Goal: Information Seeking & Learning: Learn about a topic

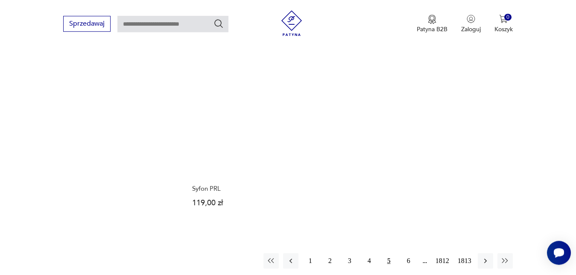
scroll to position [1085, 0]
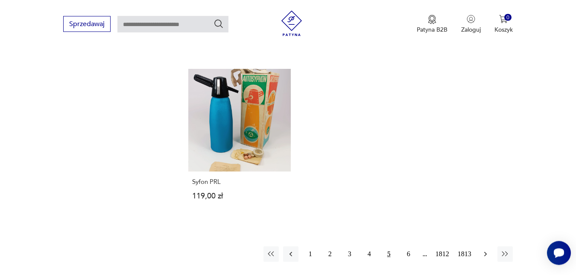
click at [487, 250] on icon "button" at bounding box center [486, 254] width 9 height 9
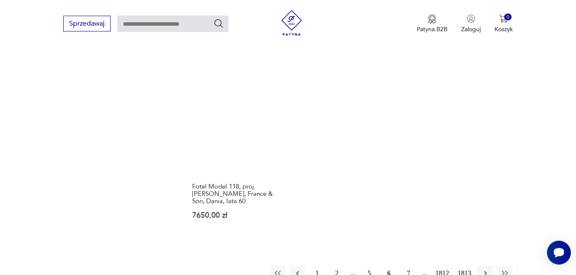
scroll to position [1099, 0]
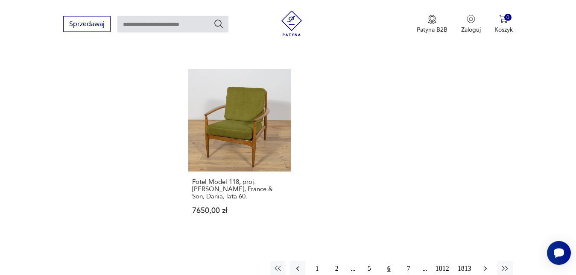
click at [489, 264] on icon "button" at bounding box center [486, 268] width 9 height 9
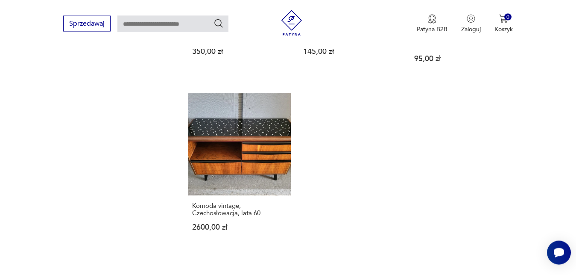
scroll to position [1092, 0]
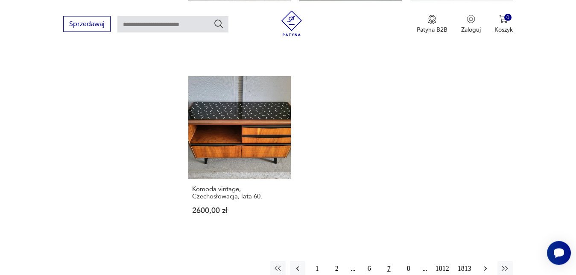
click at [486, 264] on icon "button" at bounding box center [486, 268] width 9 height 9
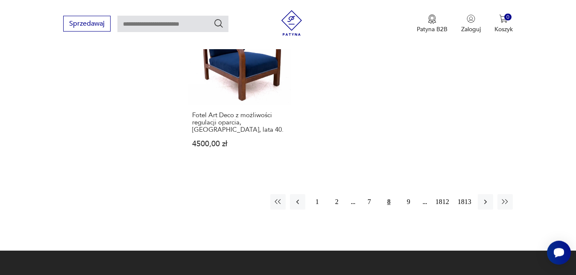
scroll to position [1135, 0]
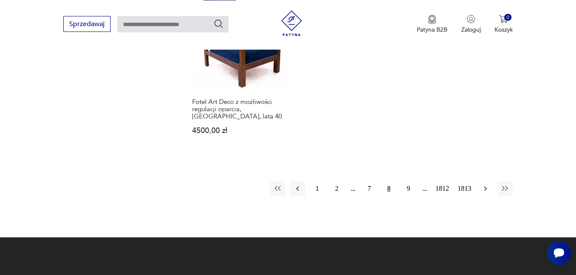
click at [488, 185] on icon "button" at bounding box center [486, 188] width 9 height 9
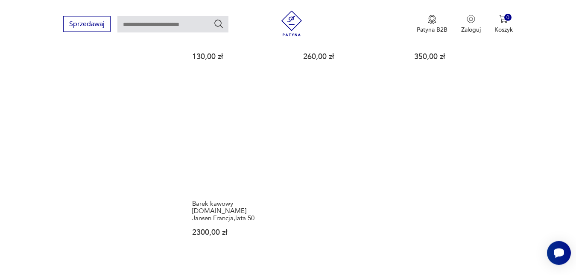
scroll to position [1070, 0]
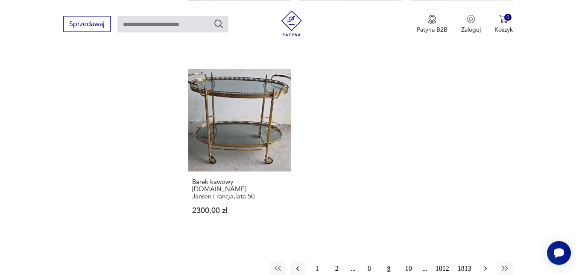
click at [486, 264] on icon "button" at bounding box center [486, 268] width 9 height 9
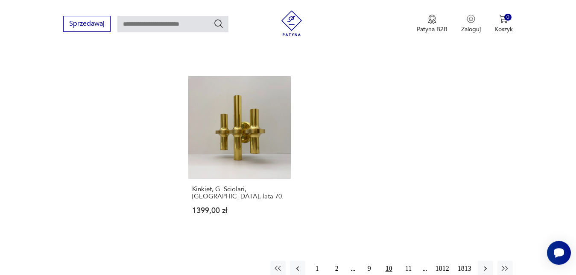
scroll to position [1099, 0]
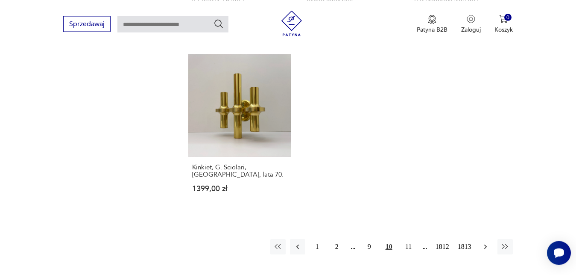
click at [487, 246] on icon "button" at bounding box center [486, 246] width 9 height 9
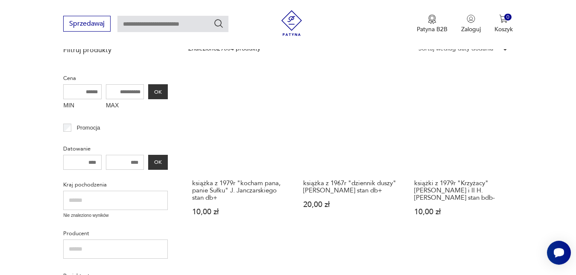
scroll to position [198, 0]
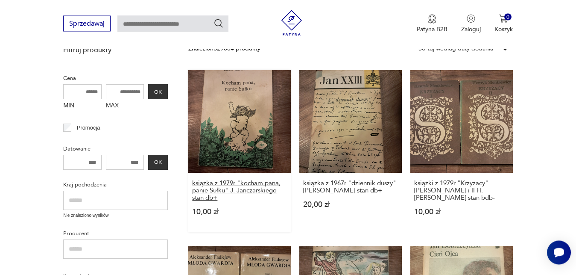
click at [254, 187] on h3 "książka z 1979r "kocham pana, panie Sułku" J. Janczarskiego stan db+" at bounding box center [239, 191] width 95 height 22
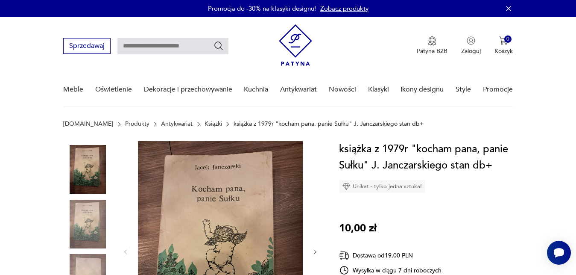
click at [315, 252] on icon "button" at bounding box center [315, 251] width 7 height 7
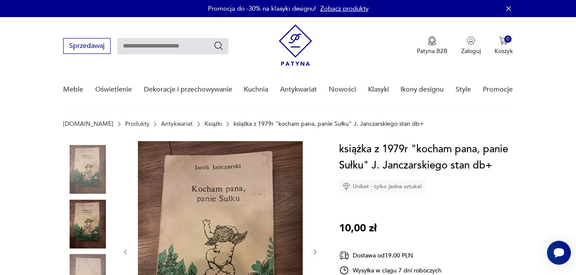
click at [315, 252] on icon "button" at bounding box center [315, 251] width 7 height 7
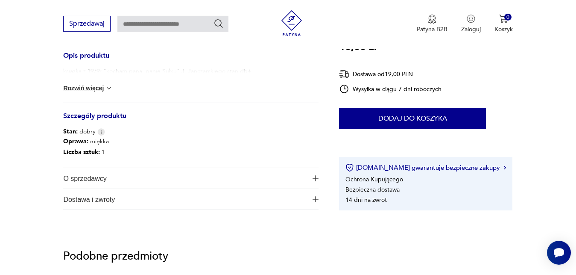
scroll to position [327, 0]
click at [100, 88] on button "Rozwiń więcej" at bounding box center [88, 87] width 50 height 9
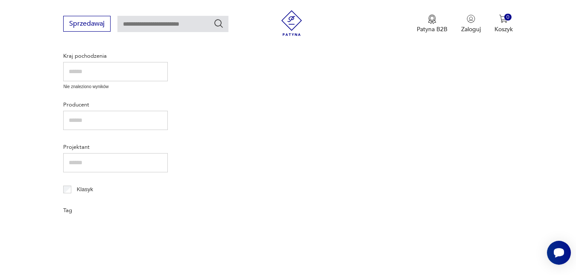
scroll to position [20, 0]
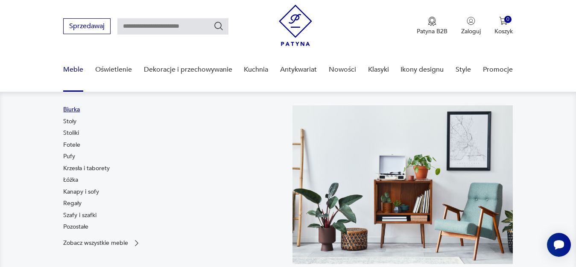
click at [76, 110] on link "Biurka" at bounding box center [71, 110] width 17 height 9
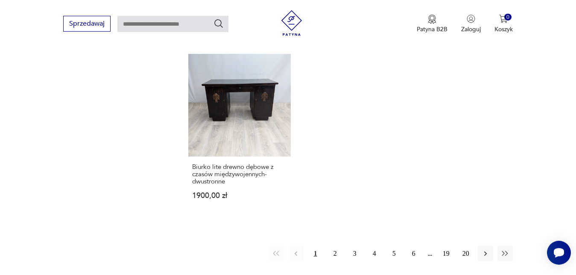
scroll to position [1226, 0]
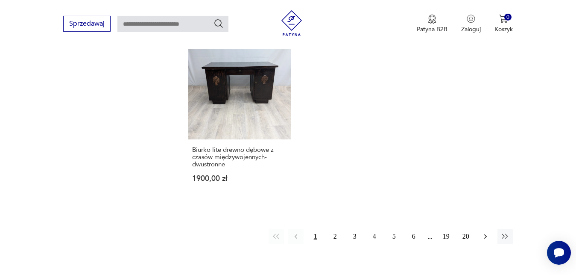
click at [487, 232] on icon "button" at bounding box center [486, 236] width 9 height 9
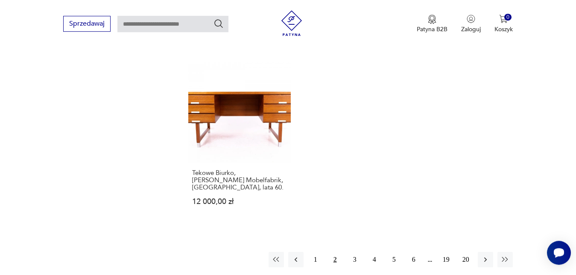
scroll to position [1266, 0]
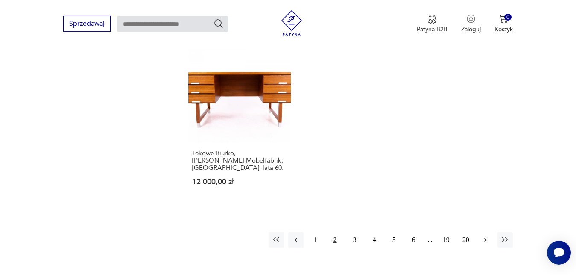
click at [488, 235] on icon "button" at bounding box center [486, 239] width 9 height 9
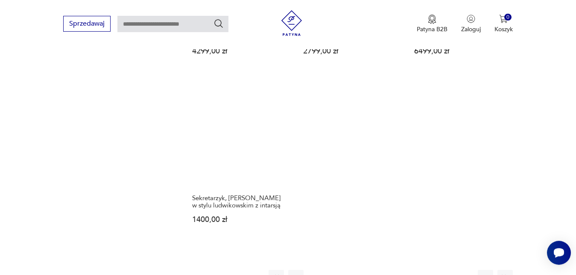
scroll to position [1208, 0]
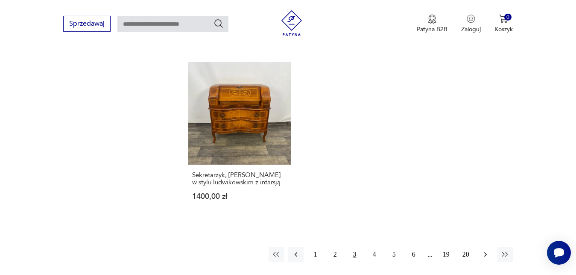
click at [491, 247] on button "button" at bounding box center [485, 254] width 15 height 15
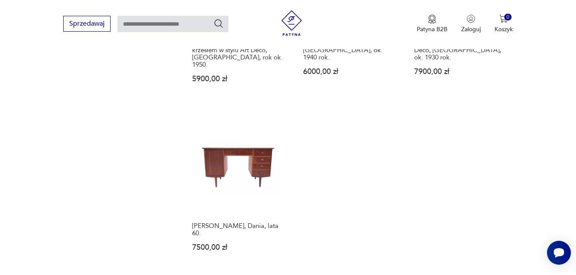
scroll to position [1186, 0]
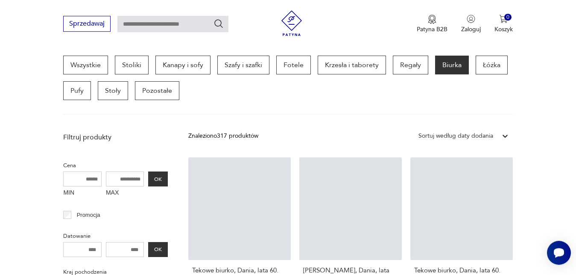
scroll to position [227, 0]
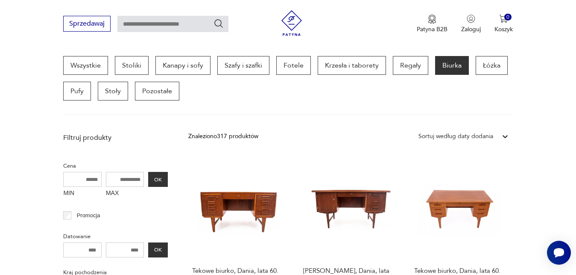
click at [505, 138] on icon at bounding box center [505, 136] width 9 height 9
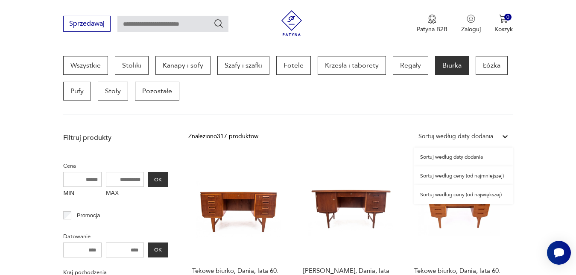
click at [476, 176] on div "Sortuj według ceny (od najmniejszej)" at bounding box center [463, 175] width 99 height 19
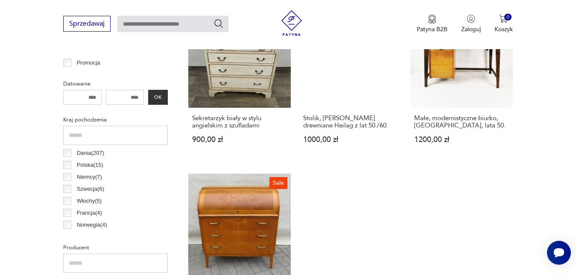
scroll to position [401, 0]
